Goal: Information Seeking & Learning: Learn about a topic

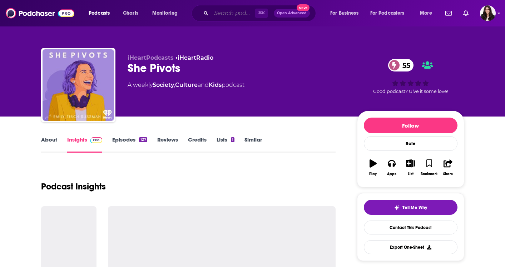
click at [217, 13] on input "Search podcasts, credits, & more..." at bounding box center [233, 13] width 44 height 11
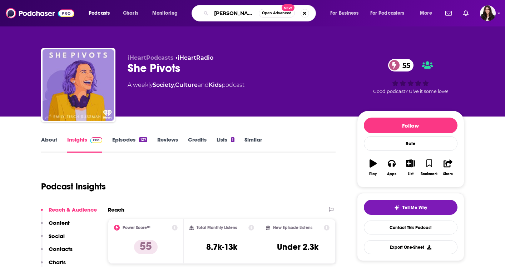
type input "[PERSON_NAME] & tj"
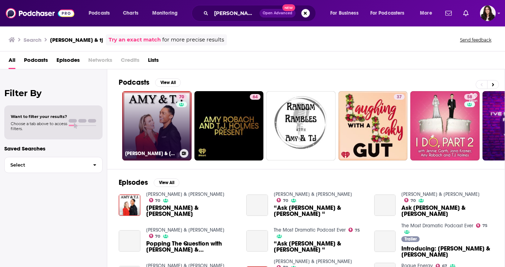
click at [152, 128] on link "70 [PERSON_NAME] & [PERSON_NAME]" at bounding box center [156, 125] width 69 height 69
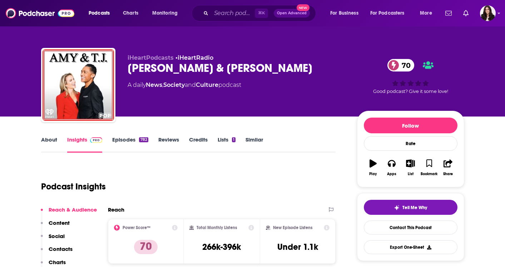
scroll to position [43, 0]
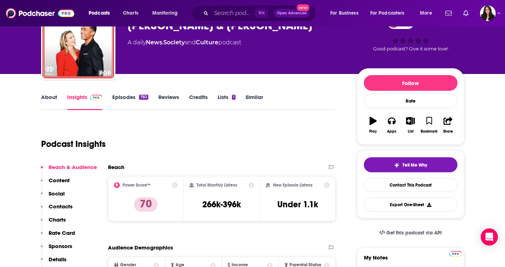
click at [53, 98] on link "About" at bounding box center [49, 102] width 16 height 16
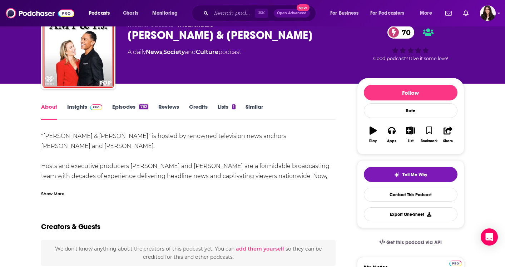
scroll to position [33, 0]
